Goal: Browse casually

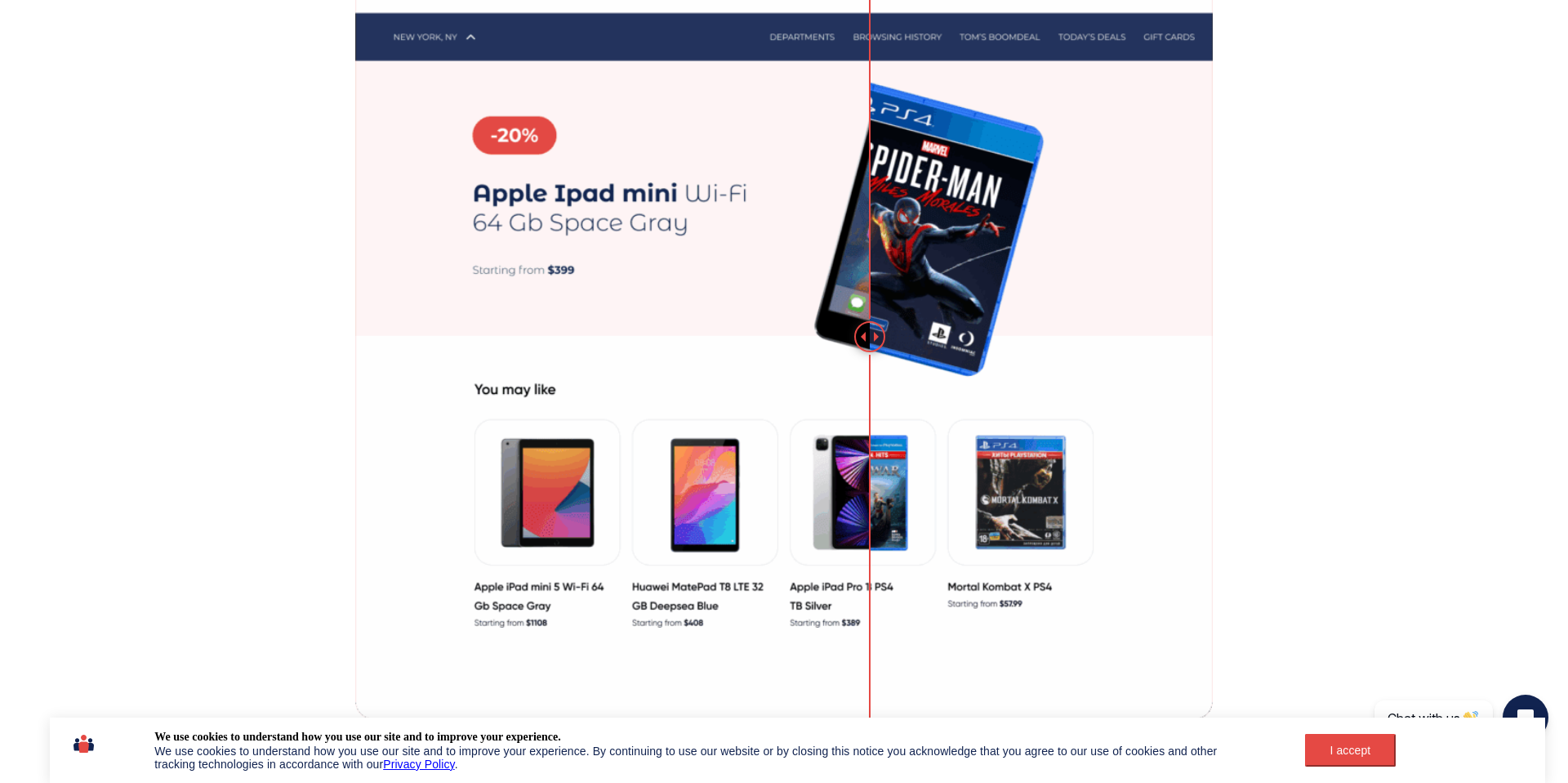
scroll to position [1088, 0]
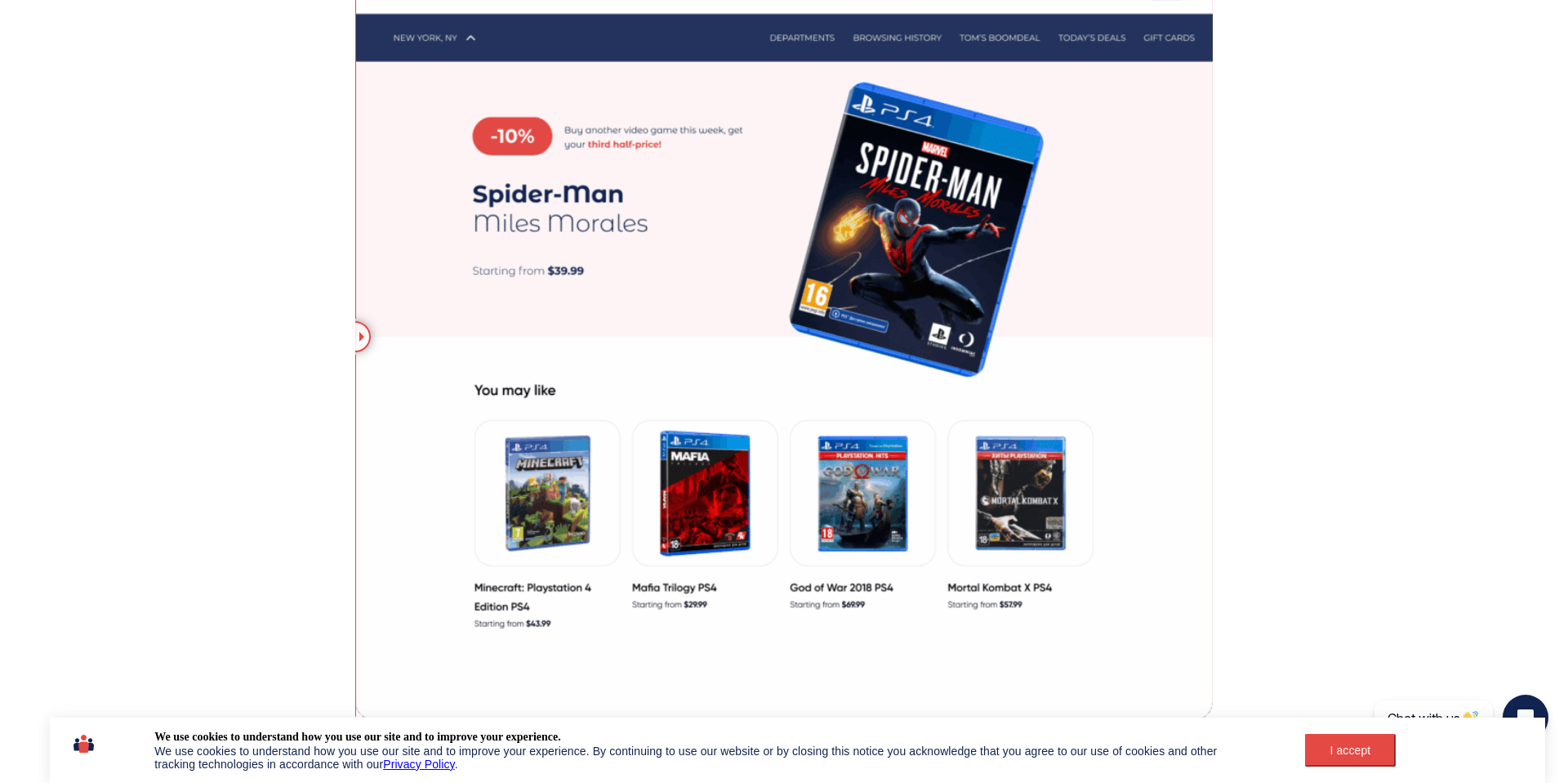
drag, startPoint x: 873, startPoint y: 339, endPoint x: 180, endPoint y: 247, distance: 699.1
click at [298, 282] on section "This example illustrates how an e-commerce website homepage can align its messa…" at bounding box center [784, 107] width 1568 height 1462
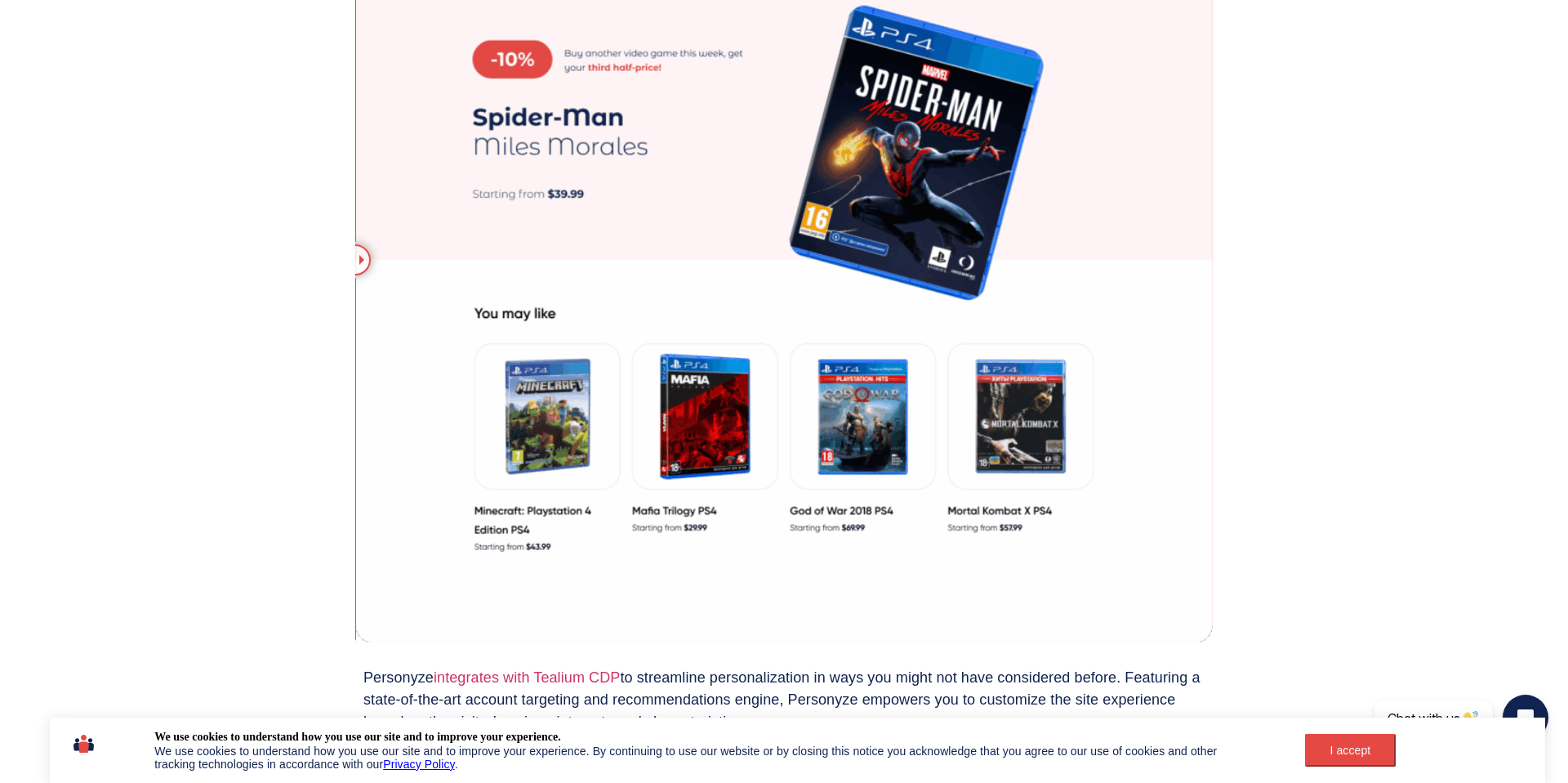
scroll to position [1415, 0]
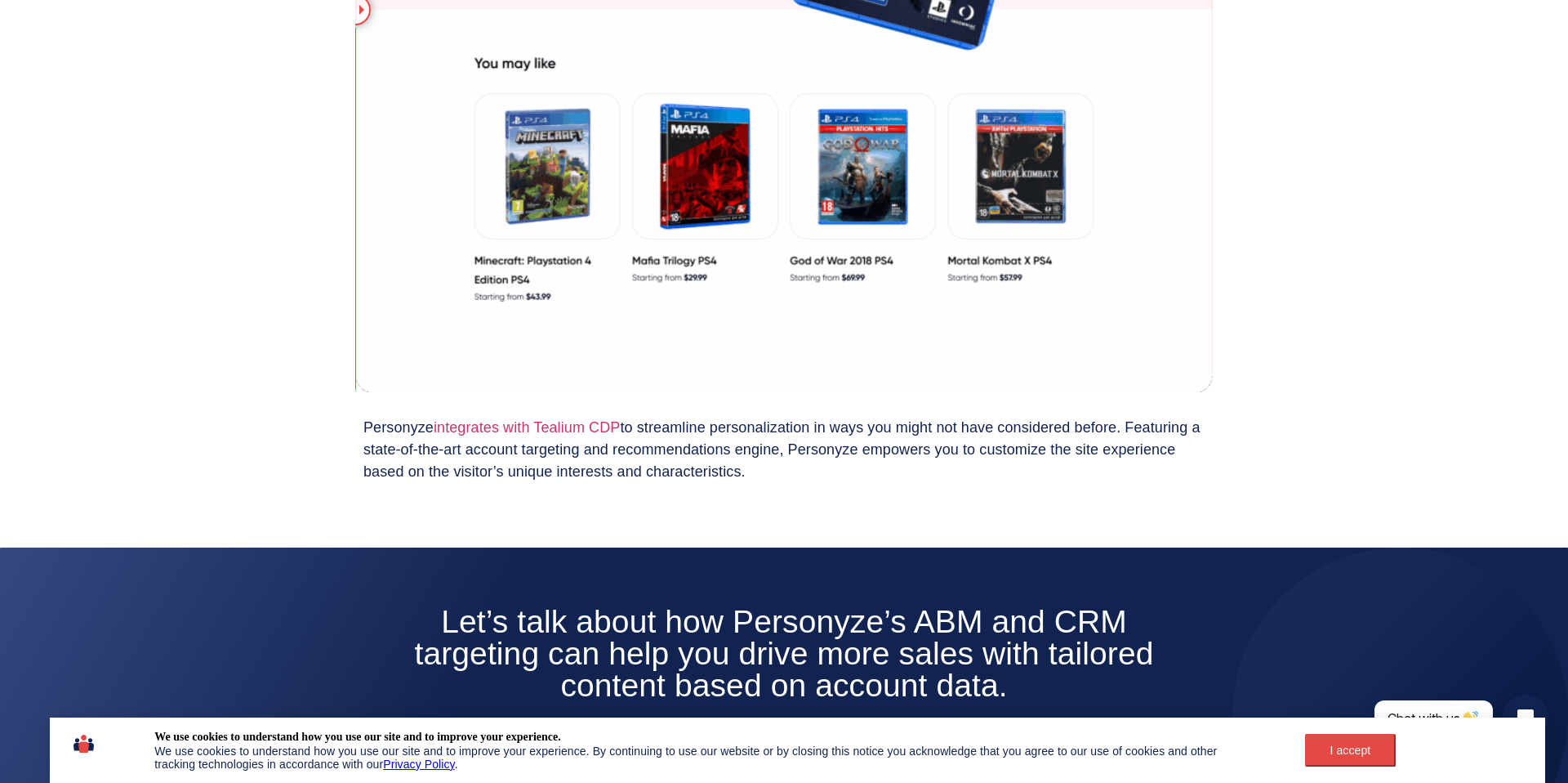
drag, startPoint x: 477, startPoint y: 220, endPoint x: 653, endPoint y: 201, distance: 177.0
click at [1016, 256] on img at bounding box center [784, 10] width 857 height 765
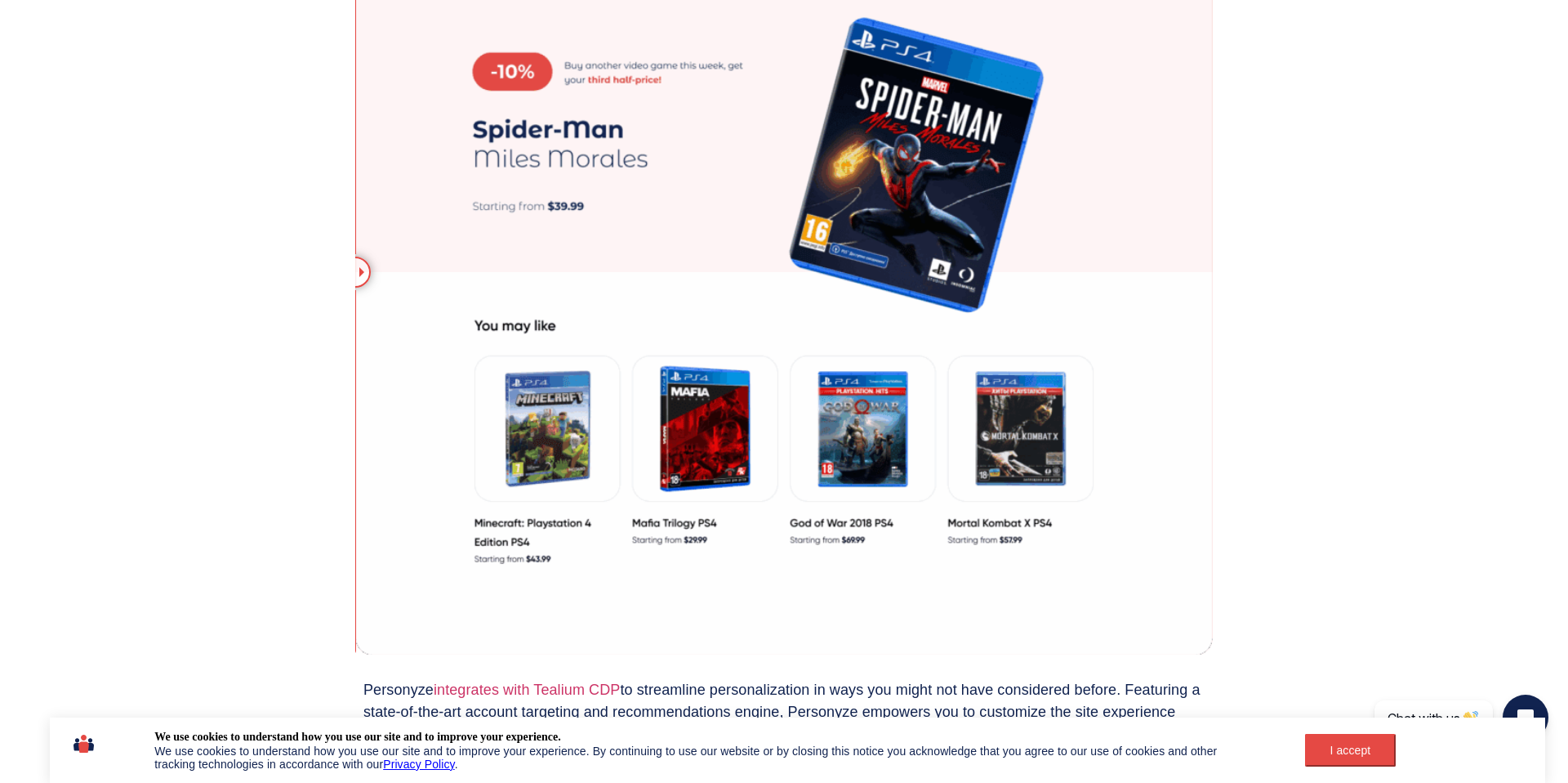
scroll to position [1095, 0]
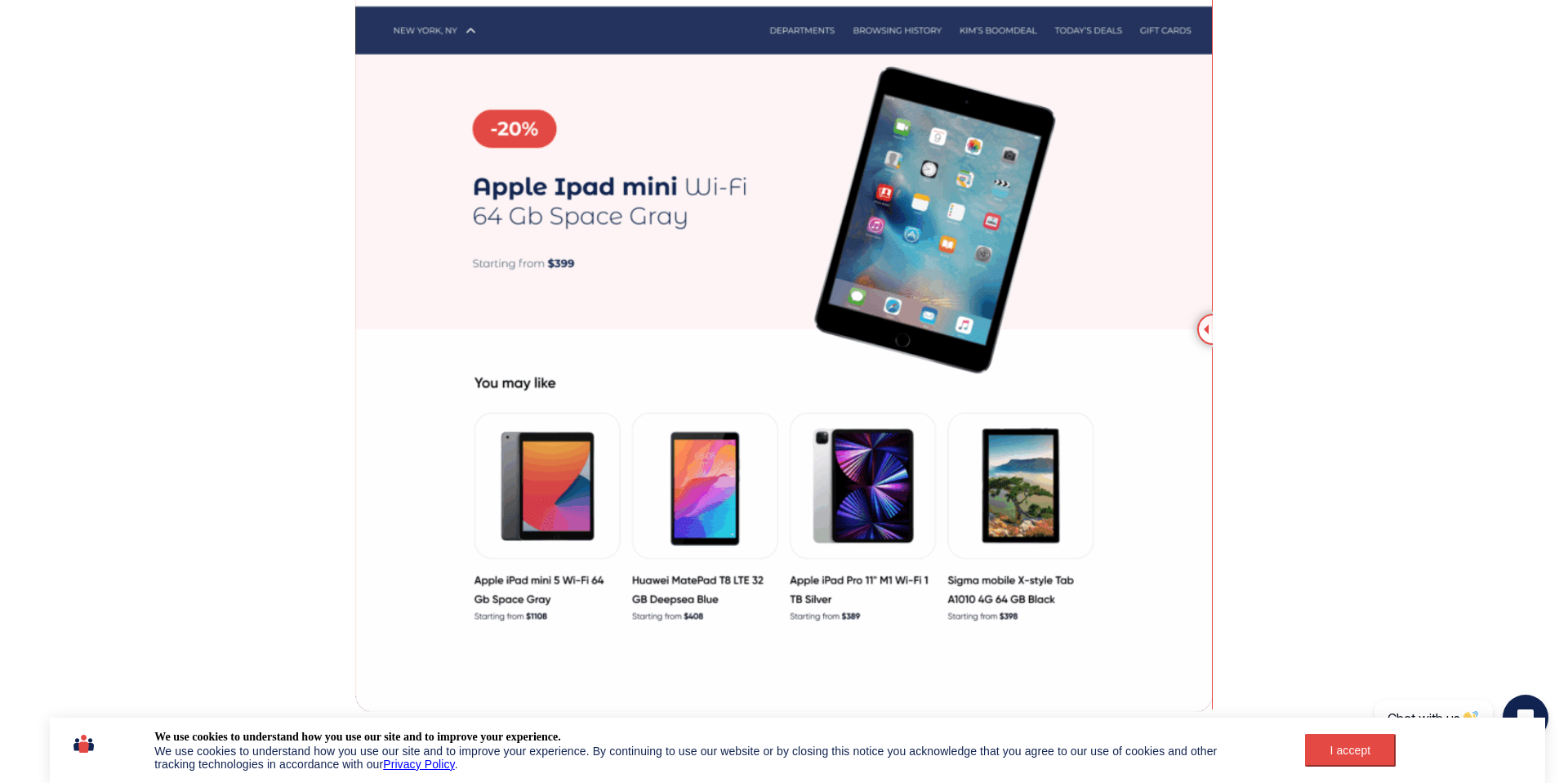
drag, startPoint x: 356, startPoint y: 322, endPoint x: 1246, endPoint y: 340, distance: 890.2
click at [1246, 340] on section "This example illustrates how an e-commerce website homepage can align its messa…" at bounding box center [784, 99] width 1568 height 1462
click at [1331, 344] on section "This example illustrates how an e-commerce website homepage can align its messa…" at bounding box center [784, 99] width 1568 height 1462
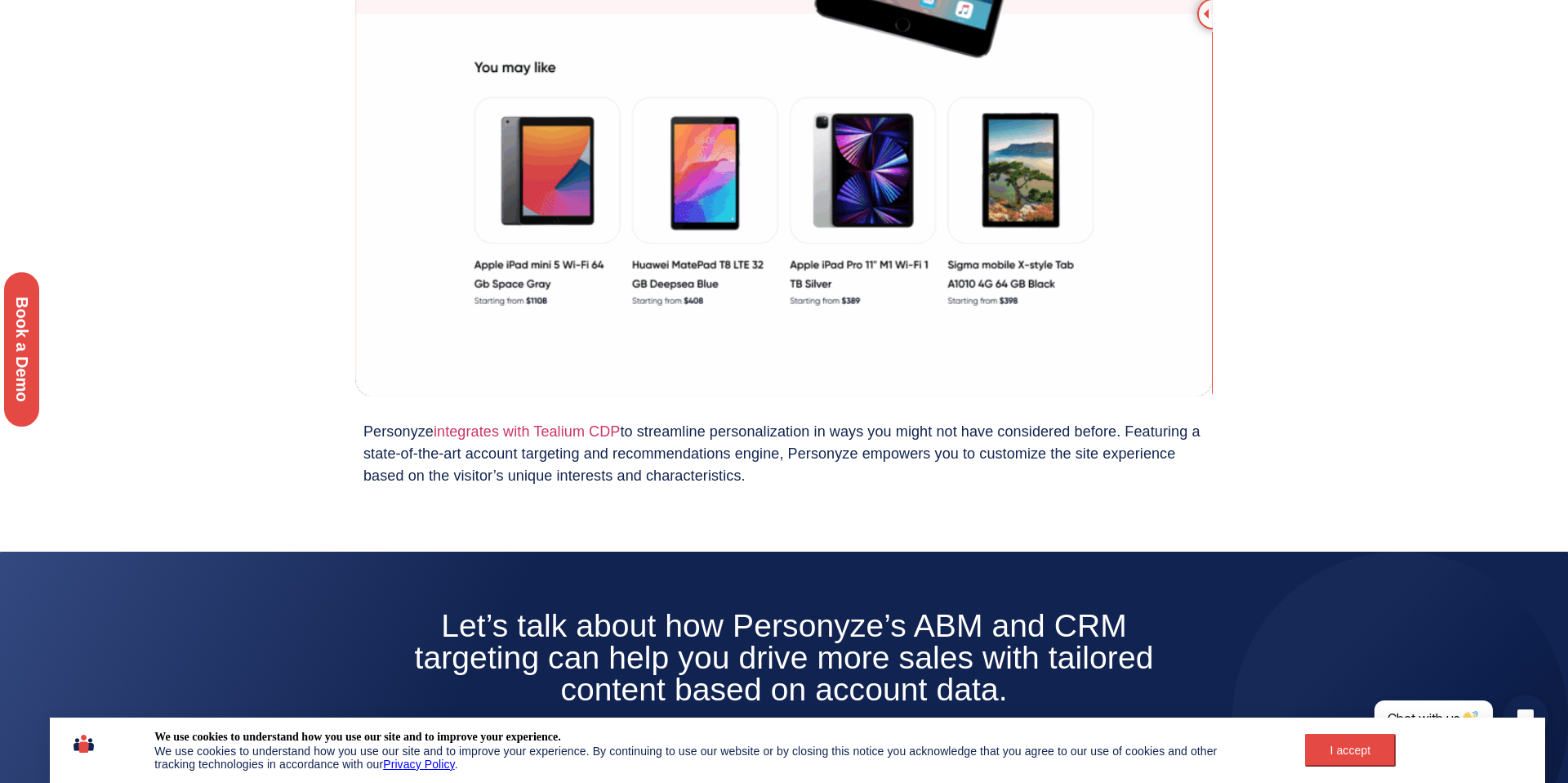
scroll to position [959, 0]
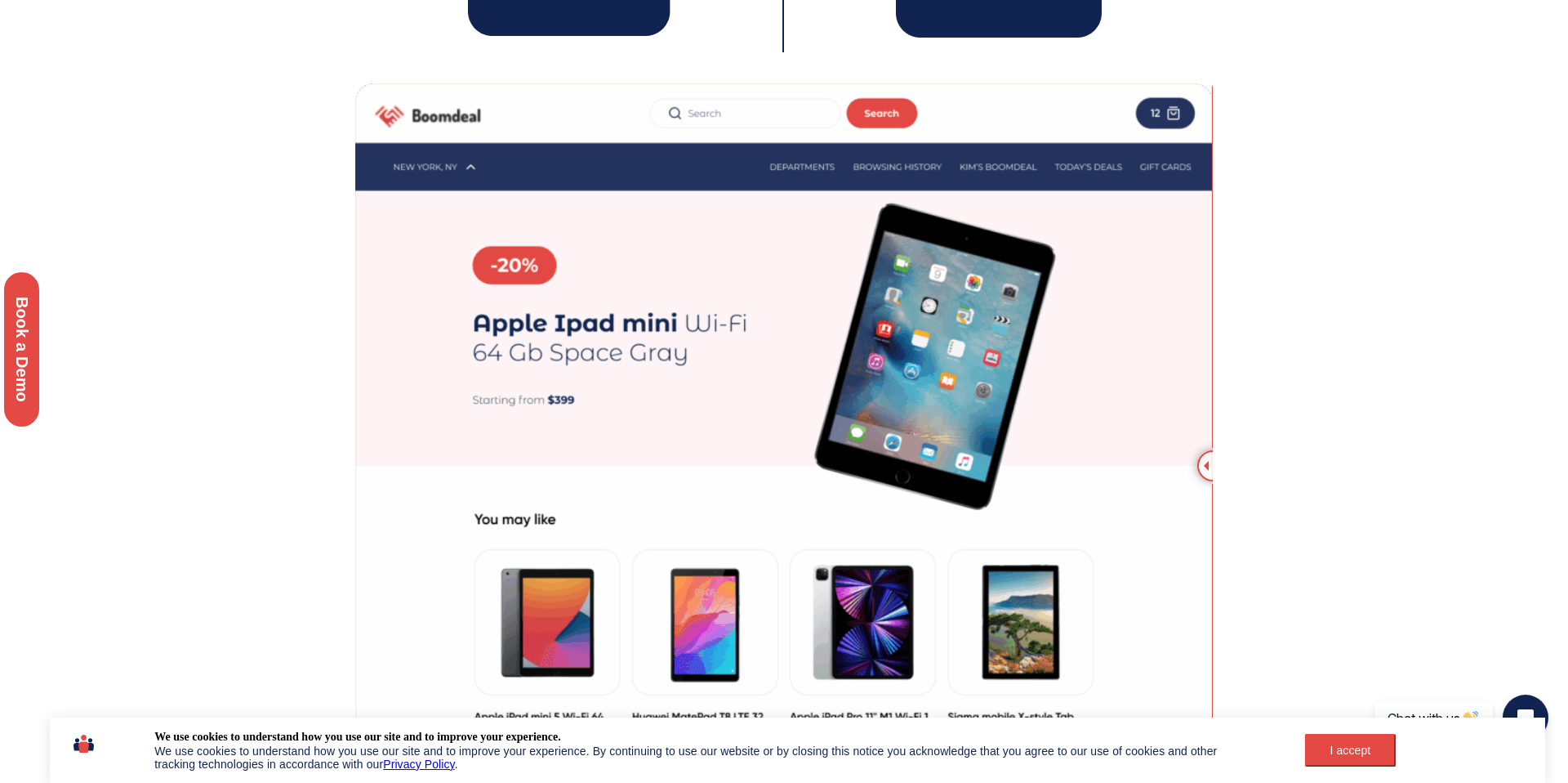
drag, startPoint x: 1177, startPoint y: 456, endPoint x: 768, endPoint y: 427, distance: 410.0
click at [712, 427] on img at bounding box center [784, 466] width 857 height 765
drag, startPoint x: 1241, startPoint y: 454, endPoint x: 1205, endPoint y: 466, distance: 37.9
click at [1207, 465] on section "This example illustrates how an e-commerce website homepage can align its messa…" at bounding box center [784, 235] width 1568 height 1462
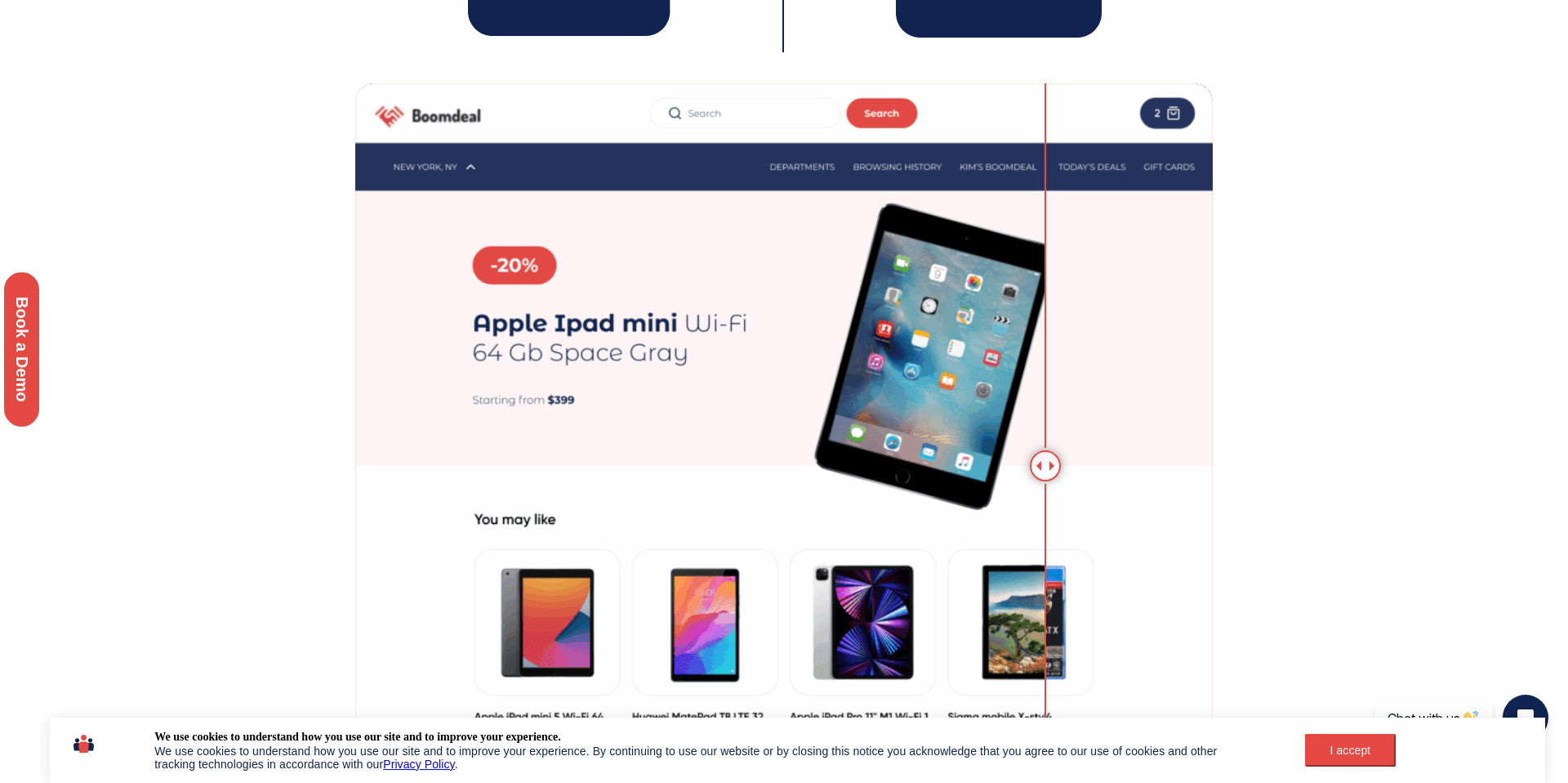
drag, startPoint x: 1208, startPoint y: 466, endPoint x: 1045, endPoint y: 371, distance: 188.7
click at [1045, 450] on div at bounding box center [1045, 466] width 31 height 31
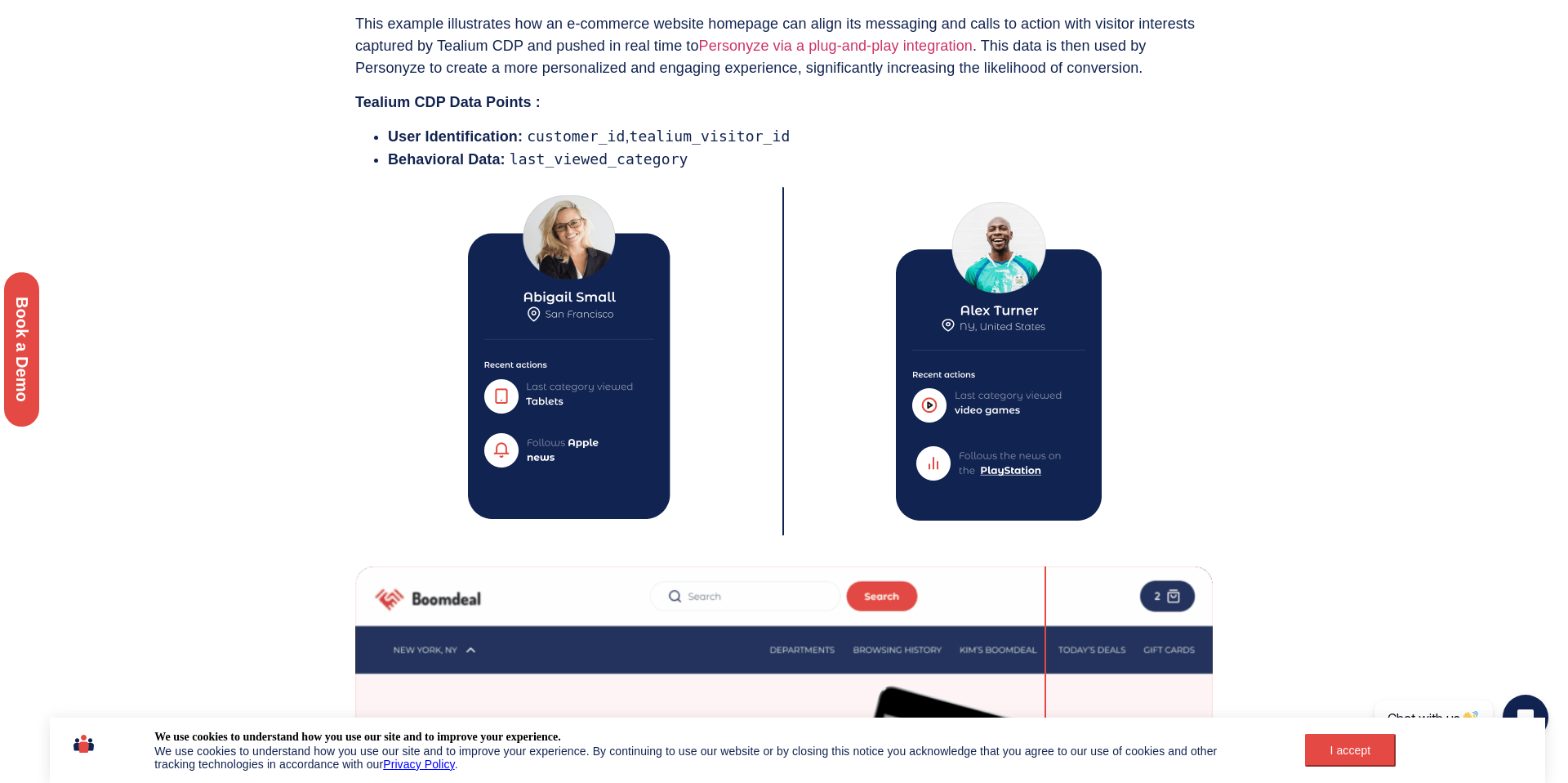
scroll to position [173, 0]
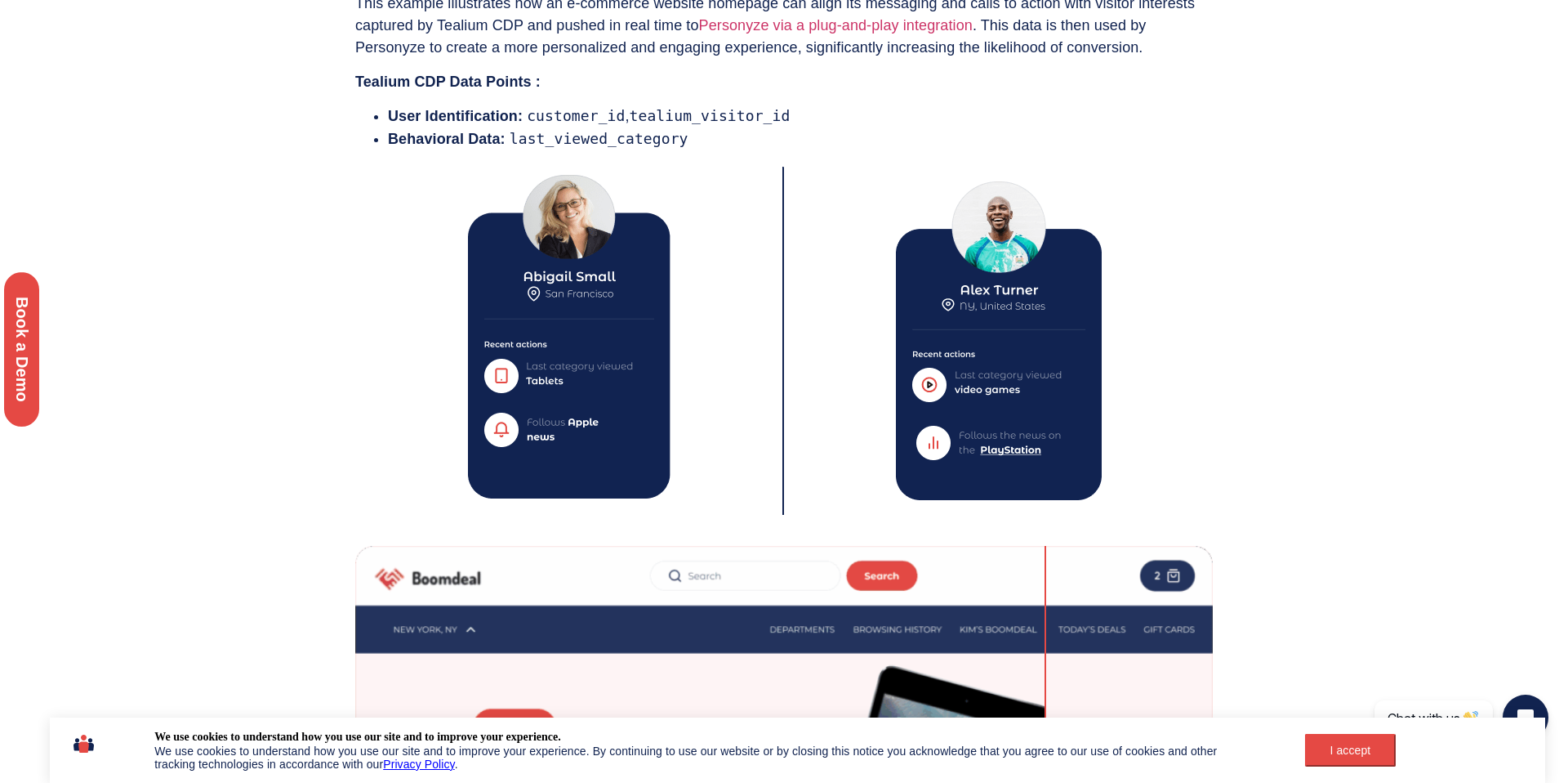
click at [1326, 356] on section "This example illustrates how an e-commerce website homepage can align its messa…" at bounding box center [784, 699] width 1568 height 1462
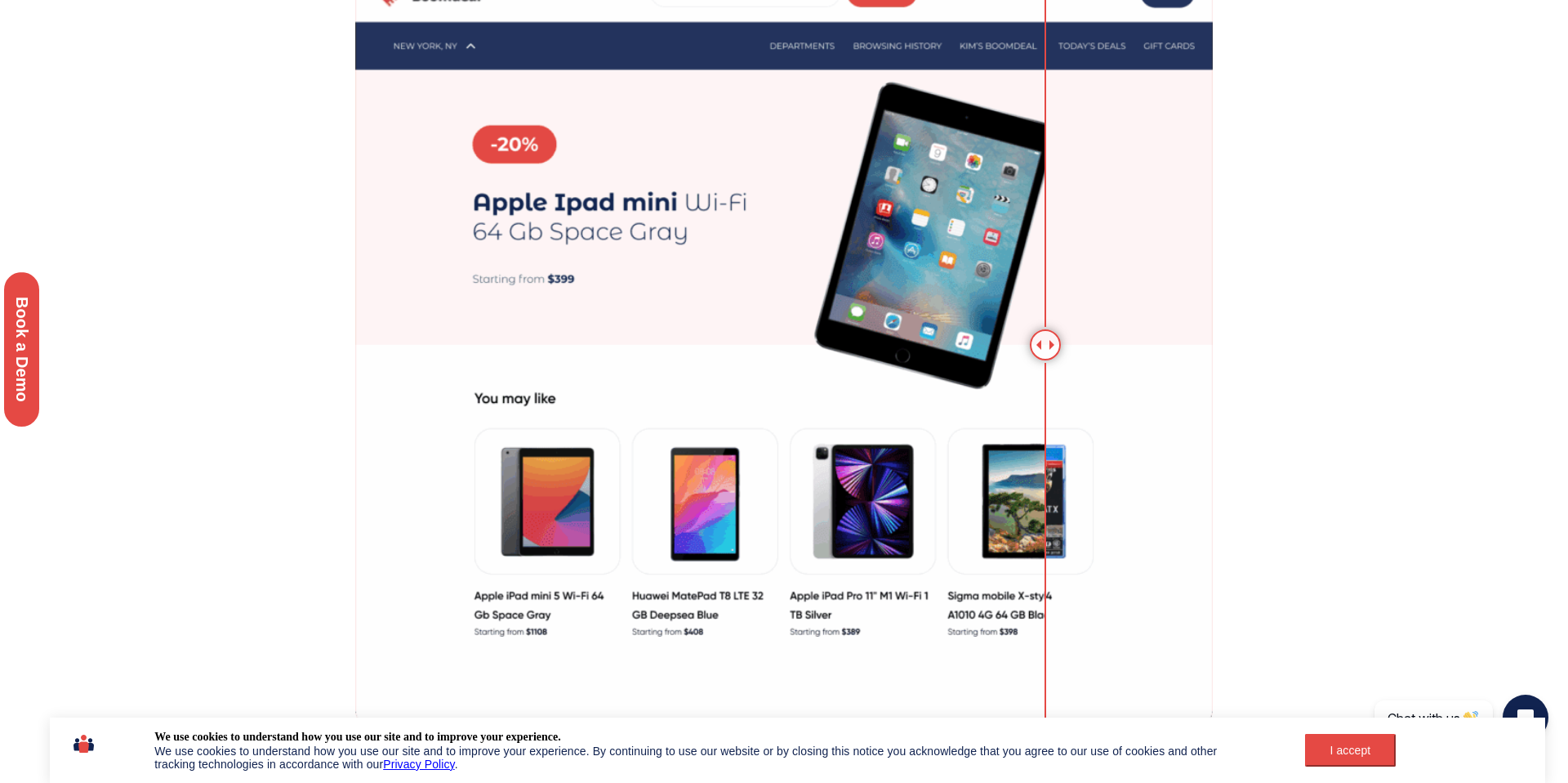
scroll to position [1154, 0]
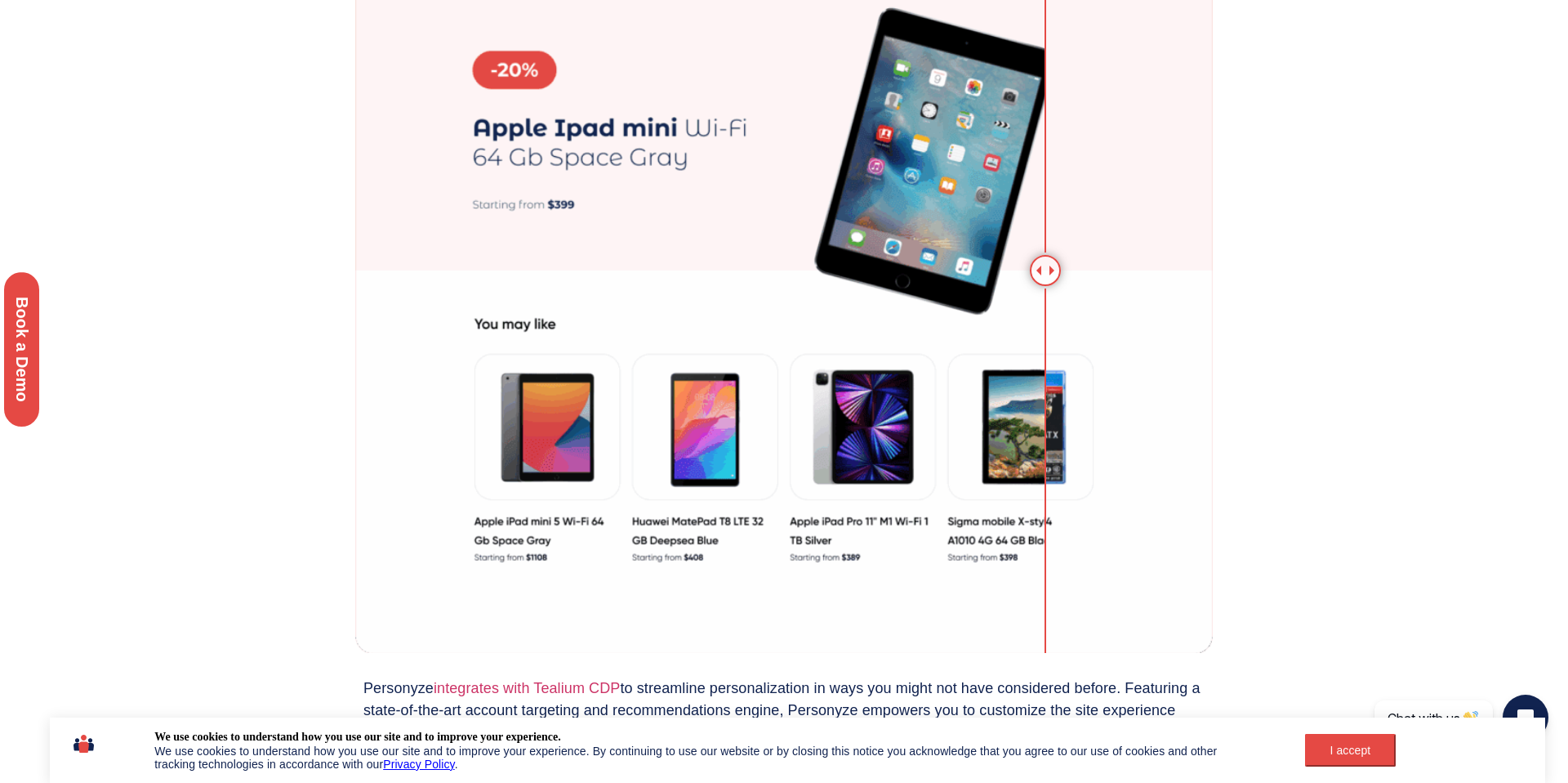
drag, startPoint x: 1070, startPoint y: 287, endPoint x: 877, endPoint y: 278, distance: 193.2
click at [539, 276] on div at bounding box center [784, 270] width 857 height 764
drag, startPoint x: 895, startPoint y: 267, endPoint x: 801, endPoint y: 267, distance: 94.0
click at [795, 269] on img at bounding box center [784, 271] width 857 height 765
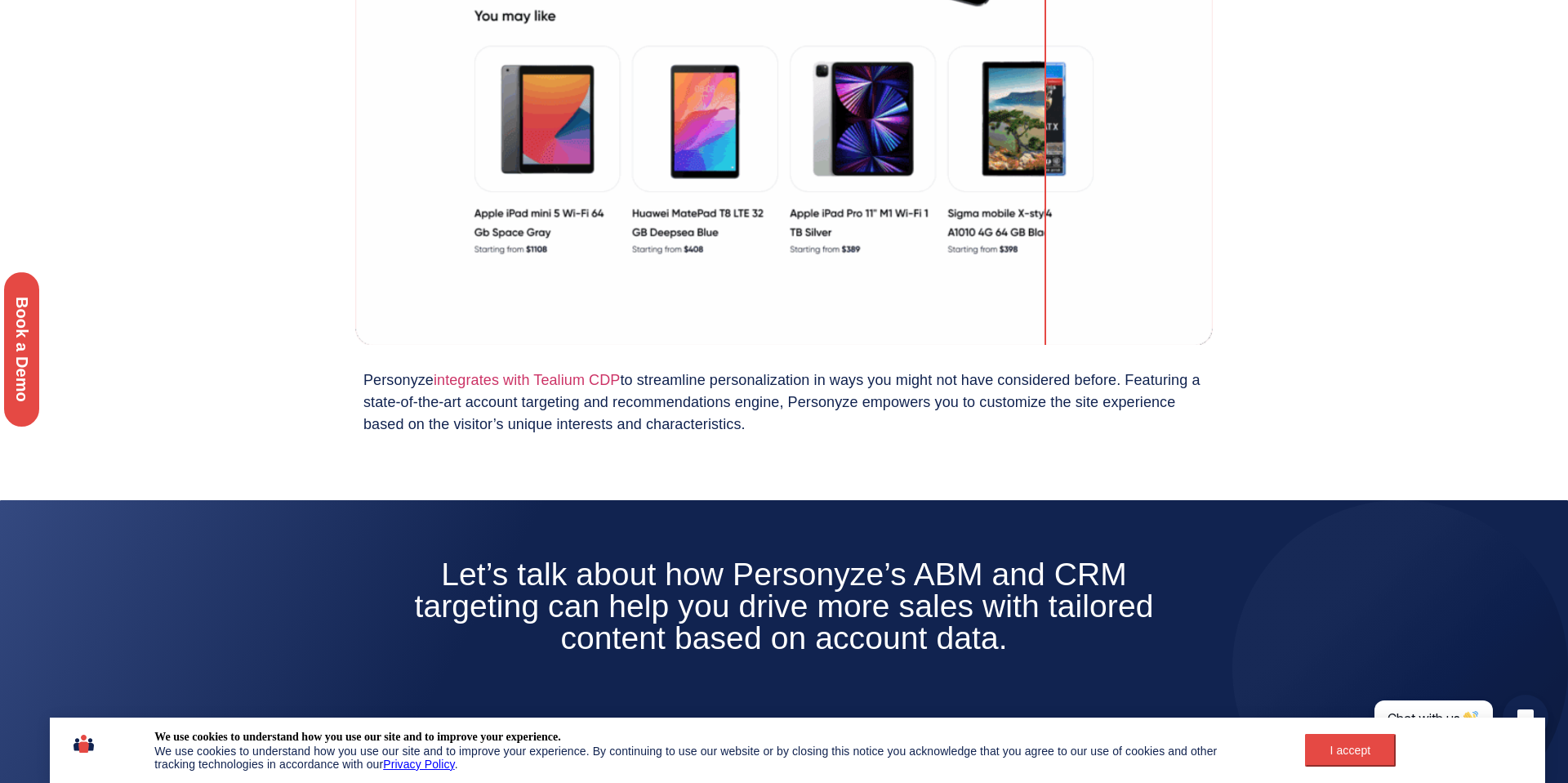
click at [1290, 283] on icon at bounding box center [783, 263] width 1568 height 404
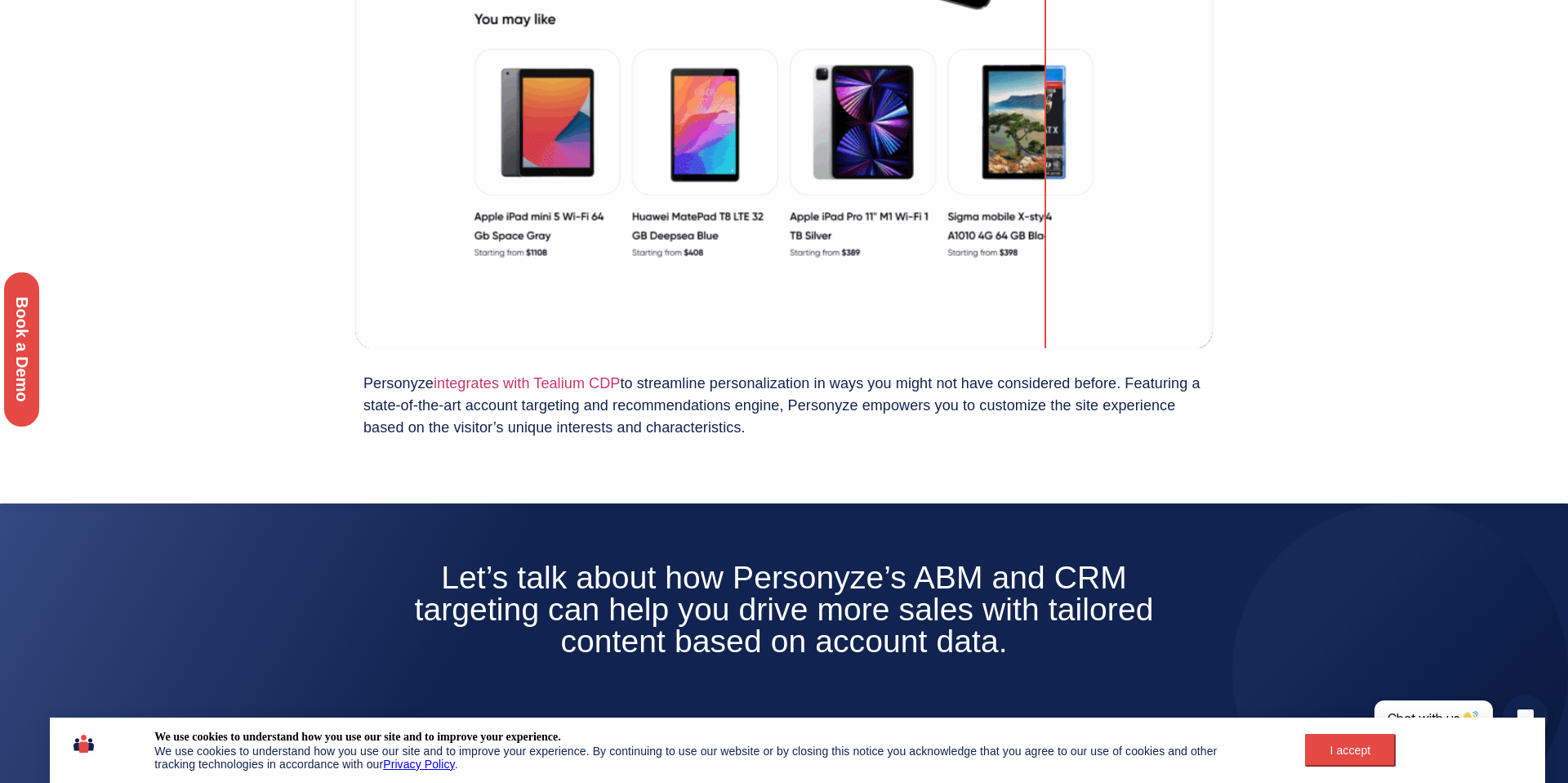
scroll to position [1459, 0]
